Goal: Transaction & Acquisition: Purchase product/service

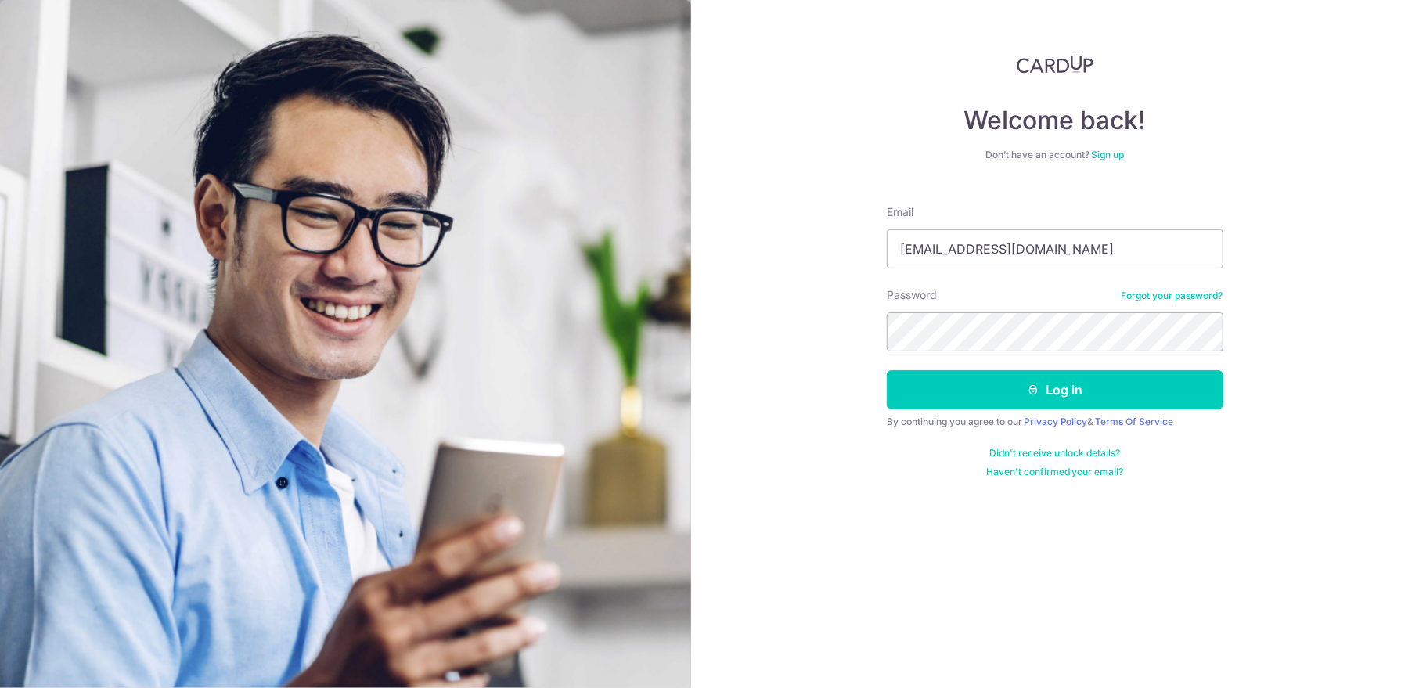
type input "genius_one@hotmail.com"
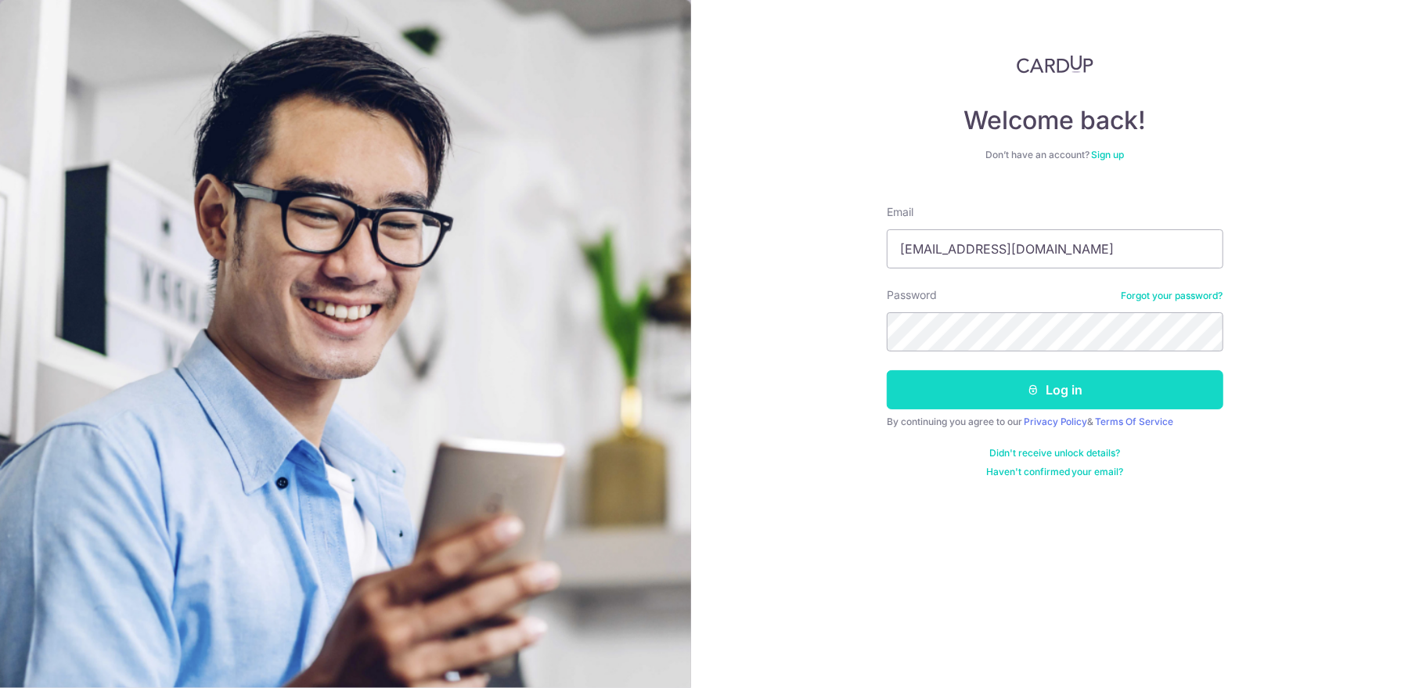
click at [1072, 393] on button "Log in" at bounding box center [1055, 389] width 336 height 39
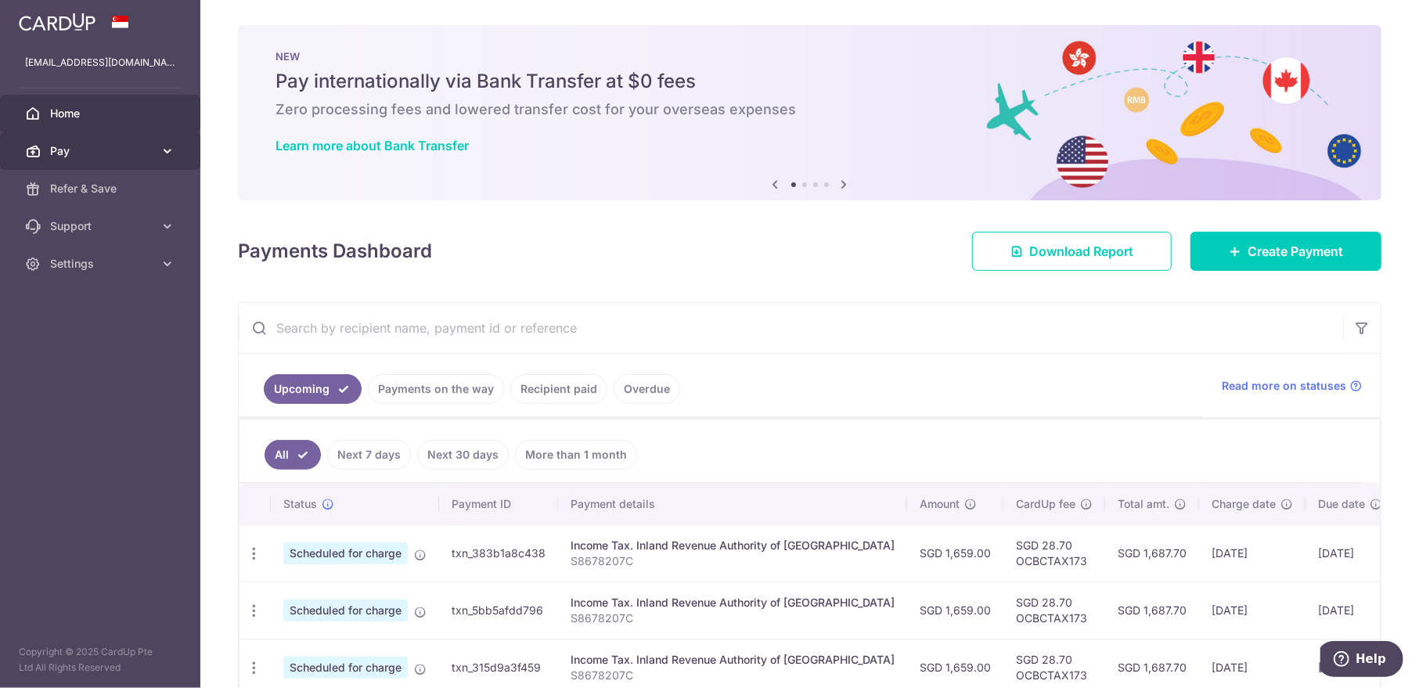
click at [167, 160] on link "Pay" at bounding box center [100, 151] width 200 height 38
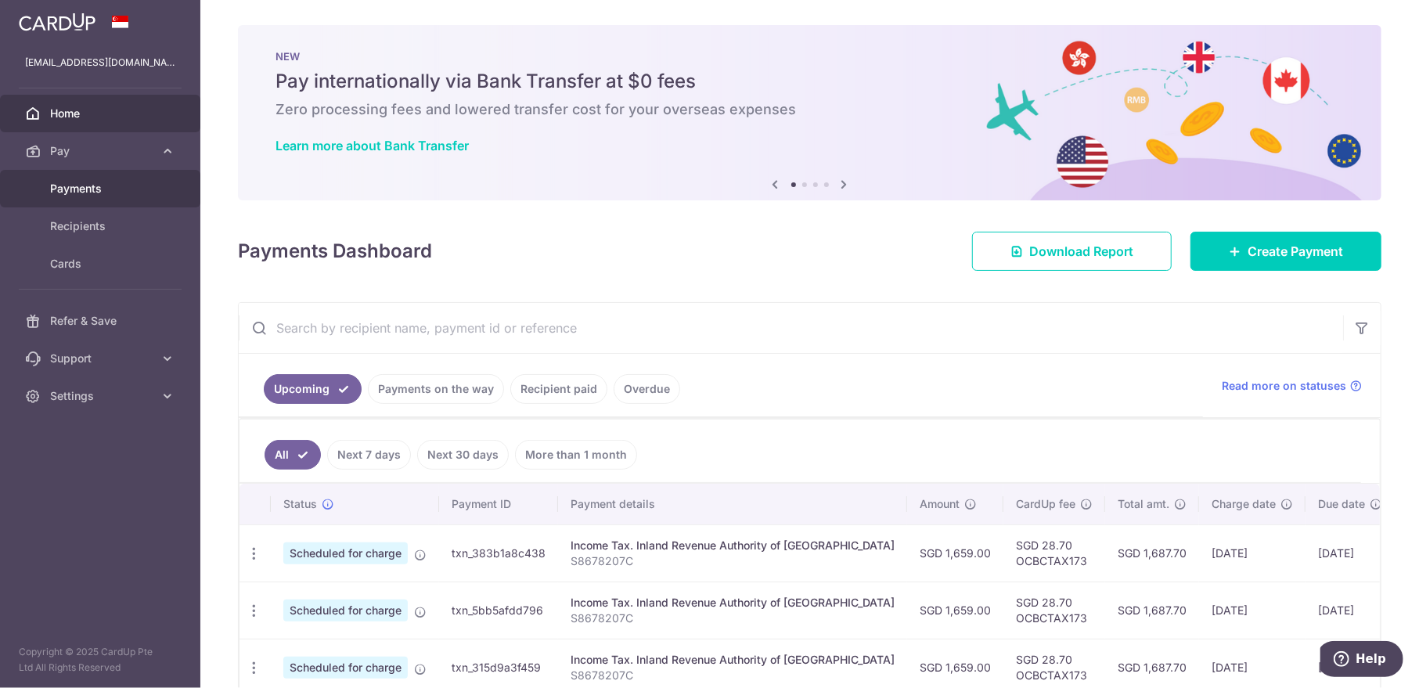
click at [97, 192] on span "Payments" at bounding box center [101, 189] width 103 height 16
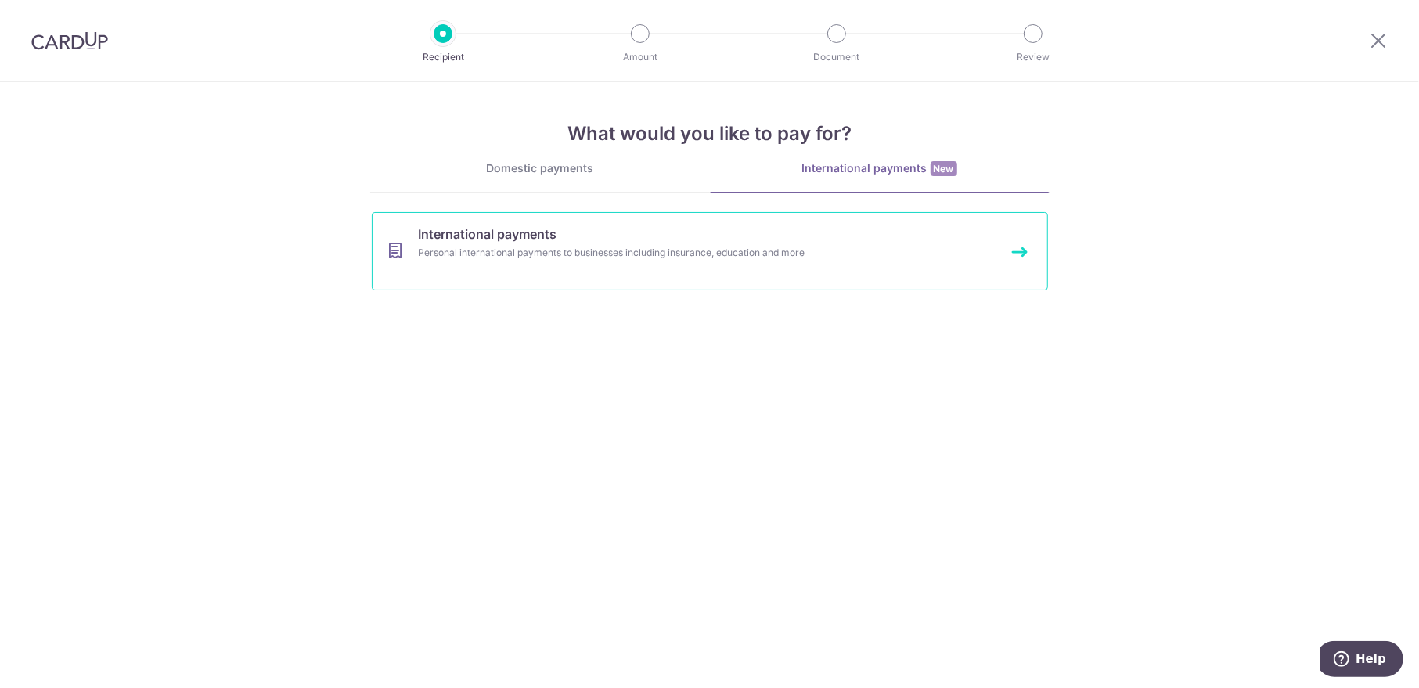
click at [779, 254] on div "Personal international payments to businesses including insurance, education an…" at bounding box center [689, 253] width 541 height 16
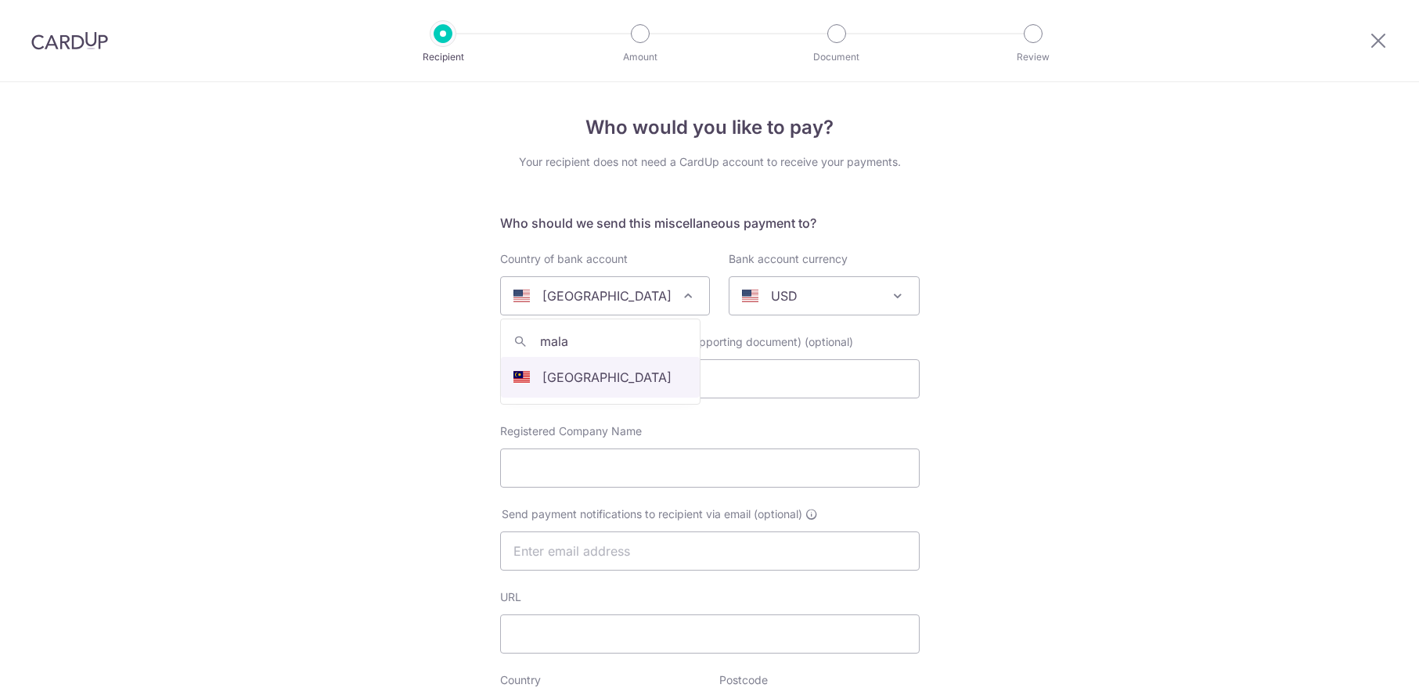
select select
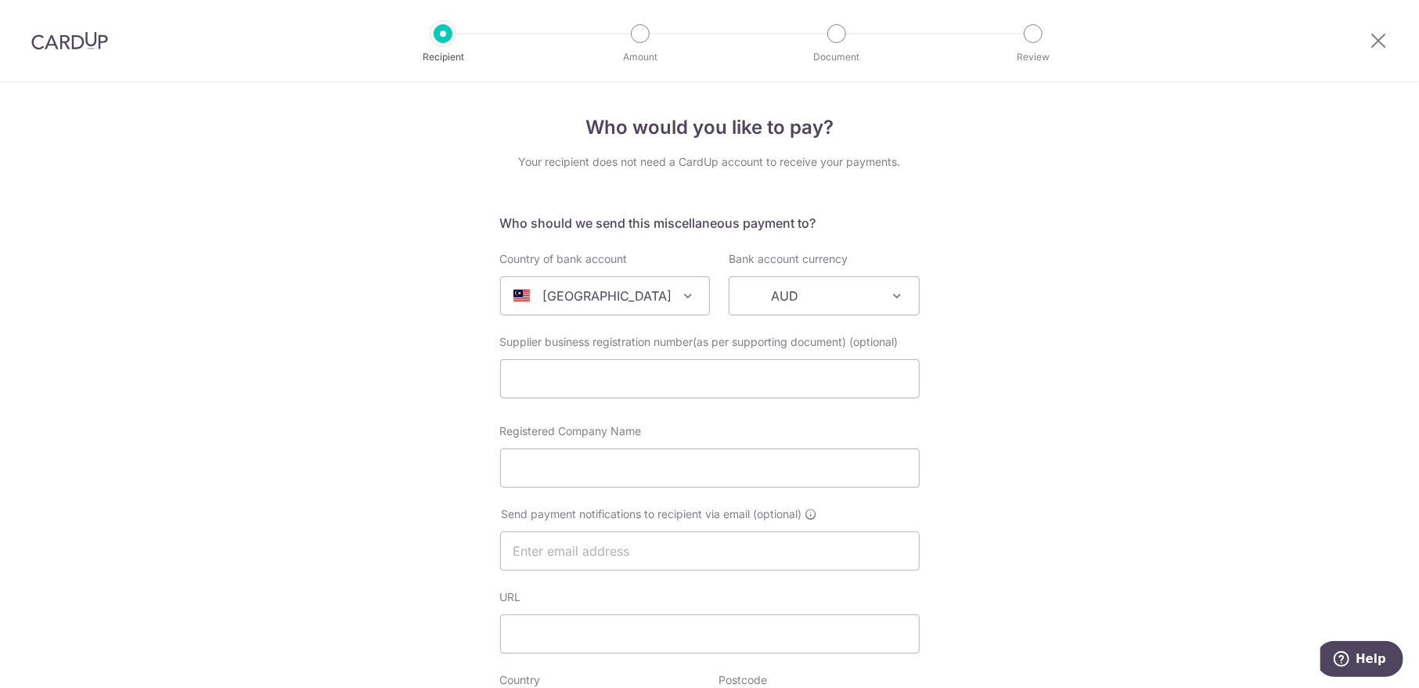
select select "159"
select select "Malaysia"
select select
click at [826, 306] on span "AUD" at bounding box center [823, 296] width 189 height 38
type input "myr"
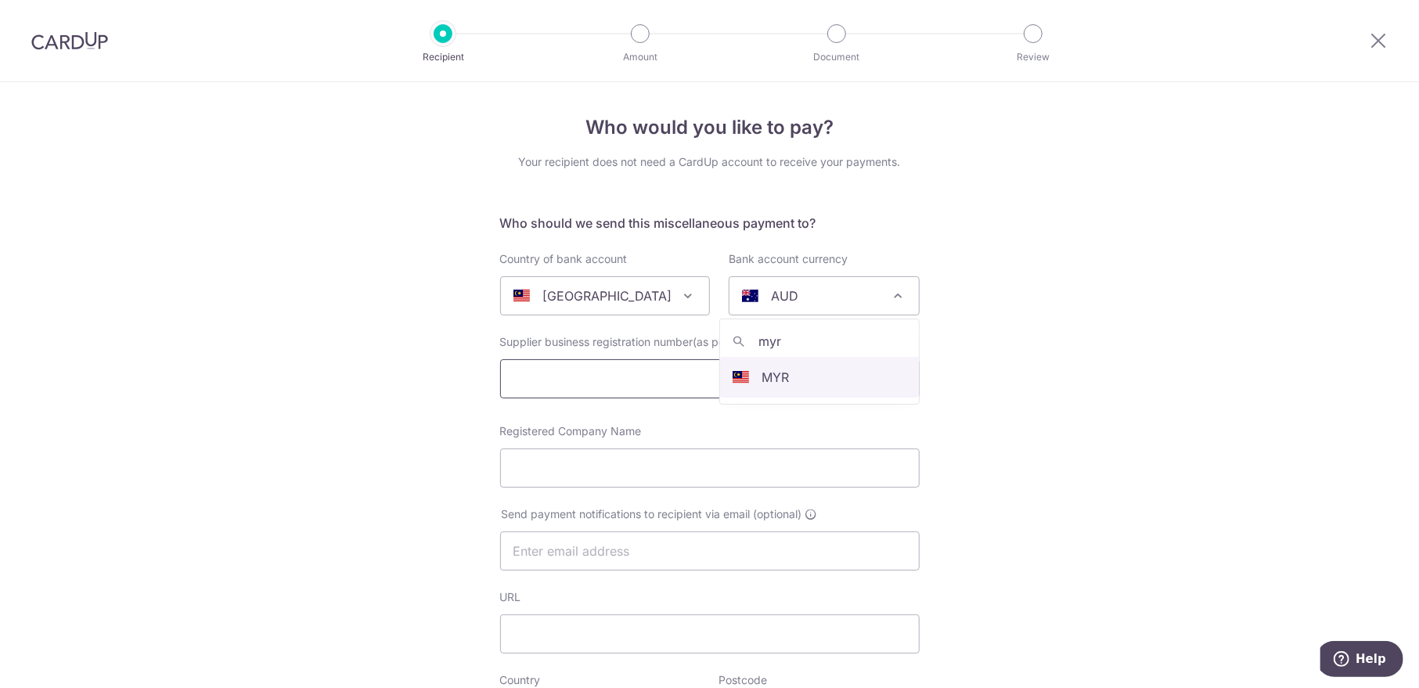
select select "4"
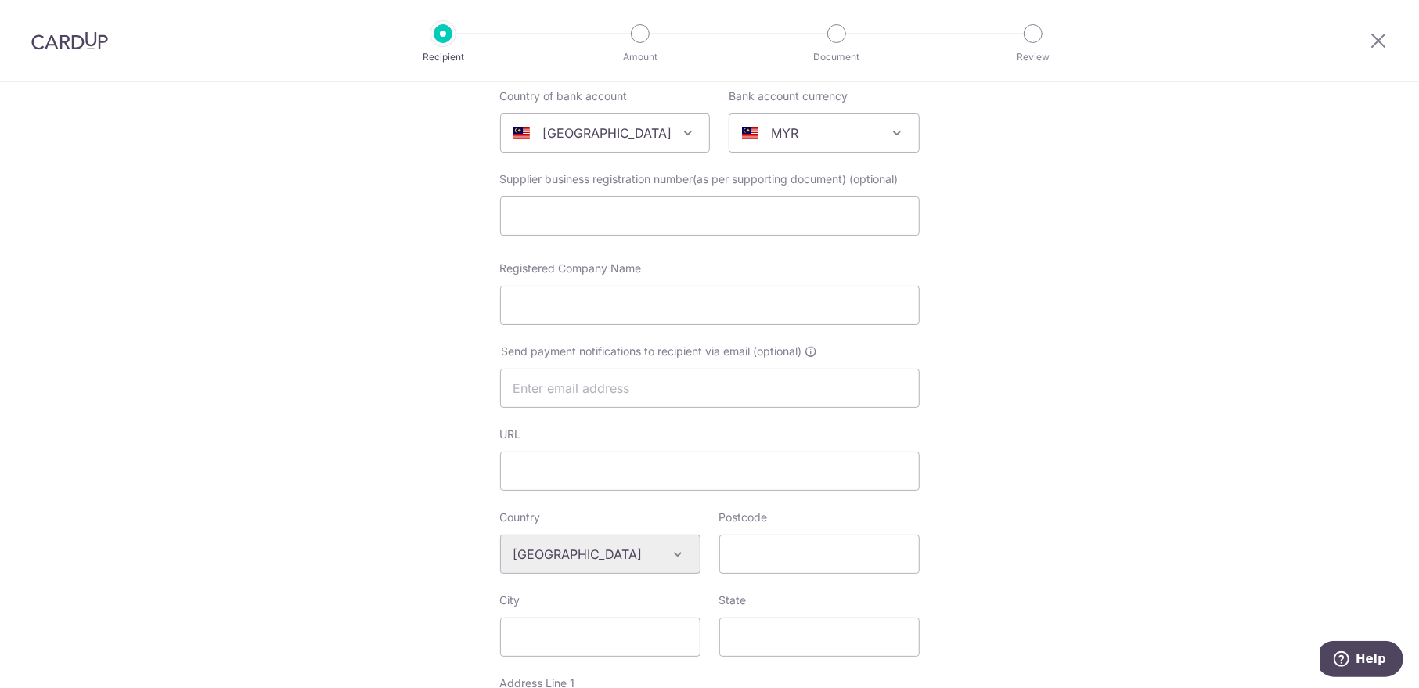
scroll to position [107, 0]
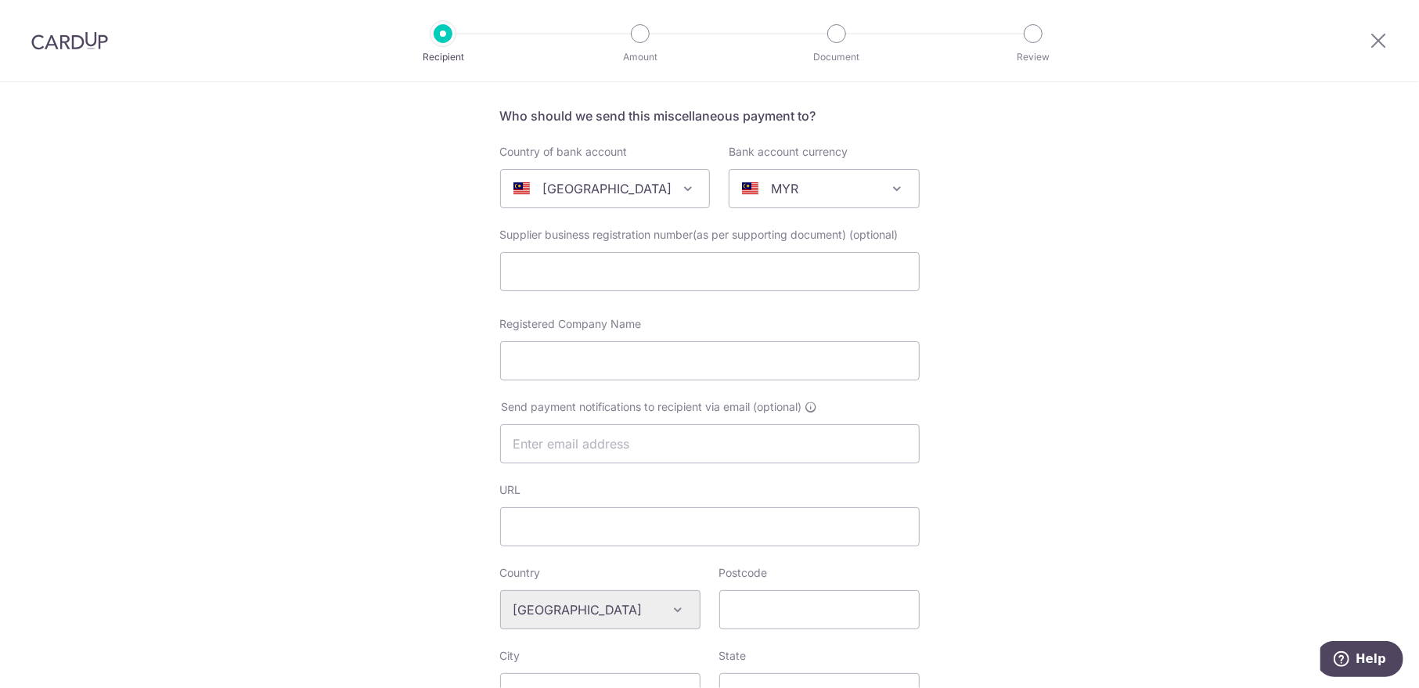
click at [988, 185] on div "Who would you like to pay? Your recipient does not need a CardUp account to rec…" at bounding box center [709, 631] width 1419 height 1313
